Goal: Transaction & Acquisition: Purchase product/service

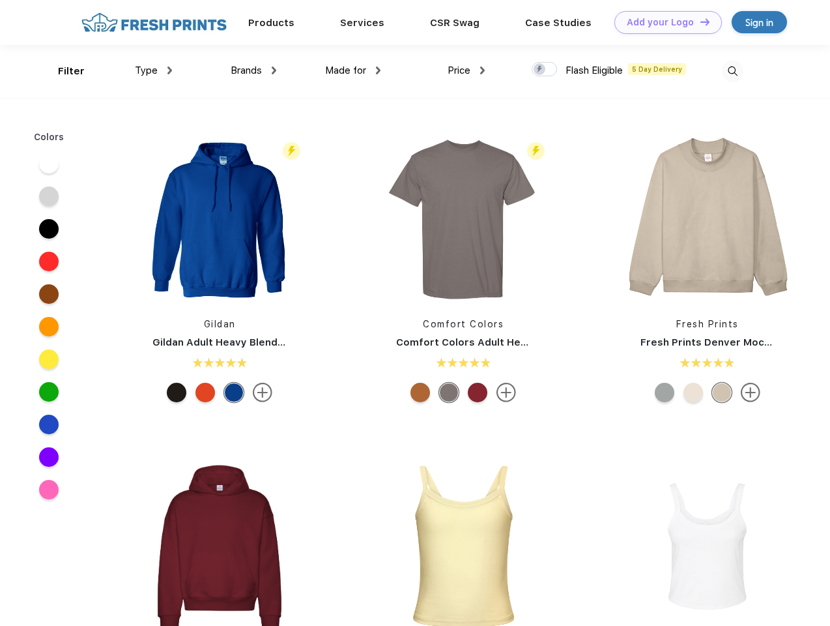
scroll to position [1, 0]
click at [663, 22] on link "Add your Logo Design Tool" at bounding box center [669, 22] width 108 height 23
click at [0, 0] on div "Design Tool" at bounding box center [0, 0] width 0 height 0
click at [699, 22] on link "Add your Logo Design Tool" at bounding box center [669, 22] width 108 height 23
click at [63, 71] on div "Filter" at bounding box center [71, 71] width 27 height 15
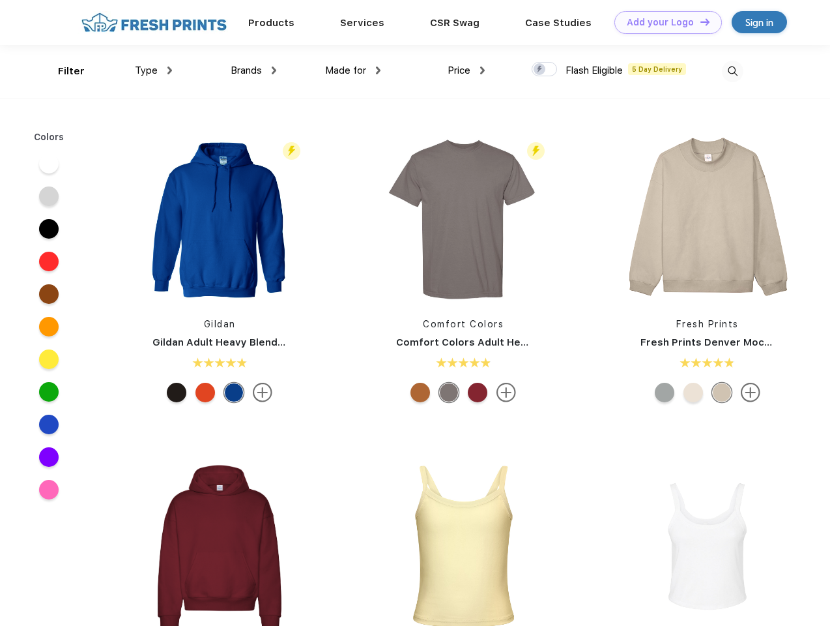
click at [154, 70] on span "Type" at bounding box center [146, 71] width 23 height 12
click at [254, 70] on span "Brands" at bounding box center [246, 71] width 31 height 12
click at [353, 70] on span "Made for" at bounding box center [345, 71] width 41 height 12
click at [467, 70] on span "Price" at bounding box center [459, 71] width 23 height 12
click at [545, 70] on div at bounding box center [544, 69] width 25 height 14
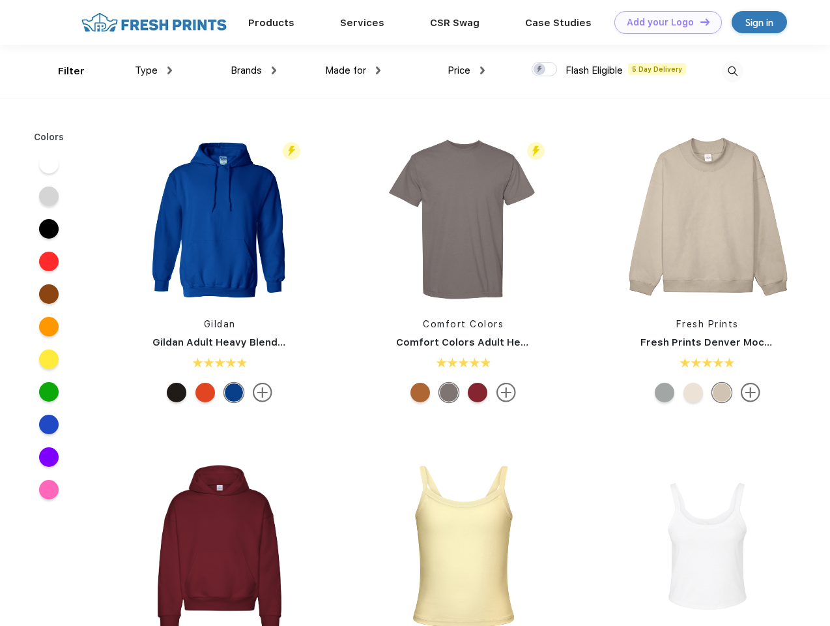
click at [540, 70] on input "checkbox" at bounding box center [536, 65] width 8 height 8
click at [732, 71] on img at bounding box center [733, 72] width 22 height 22
